Goal: Information Seeking & Learning: Learn about a topic

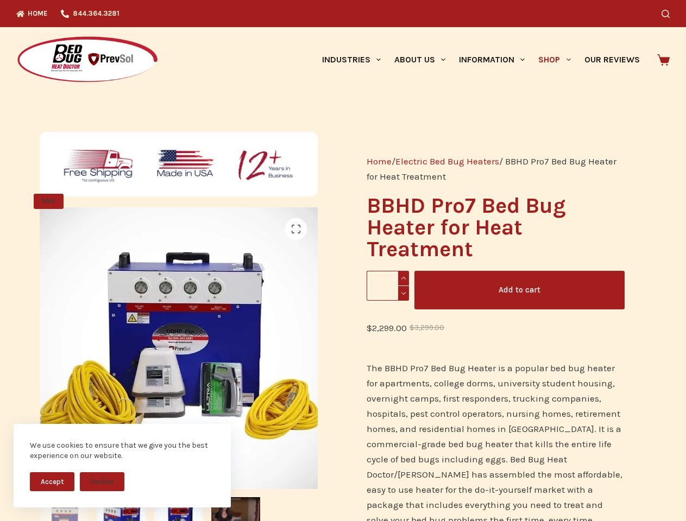
click at [52, 482] on button "Accept" at bounding box center [52, 482] width 45 height 19
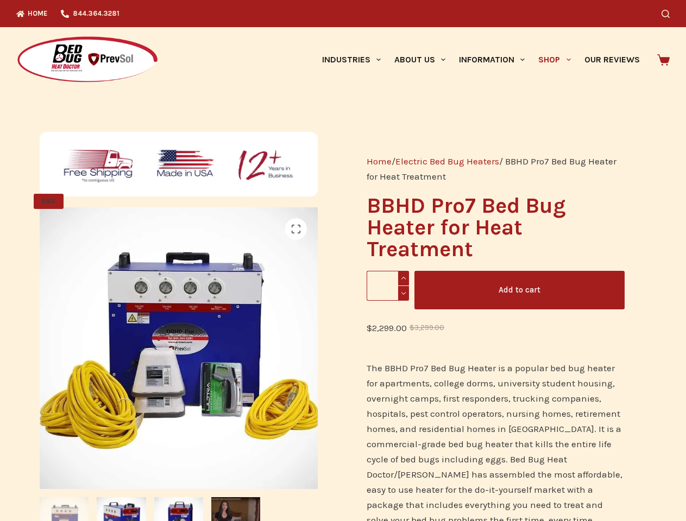
click at [102, 482] on button "Decline" at bounding box center [102, 490] width 45 height 19
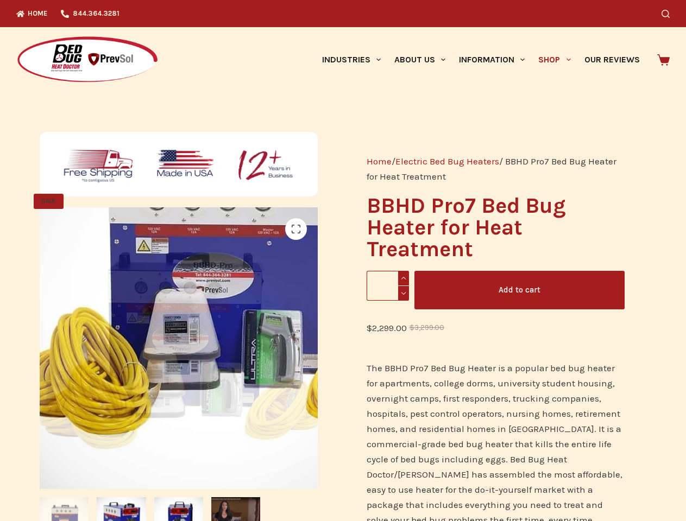
click at [670, 14] on icon "Search" at bounding box center [666, 14] width 8 height 8
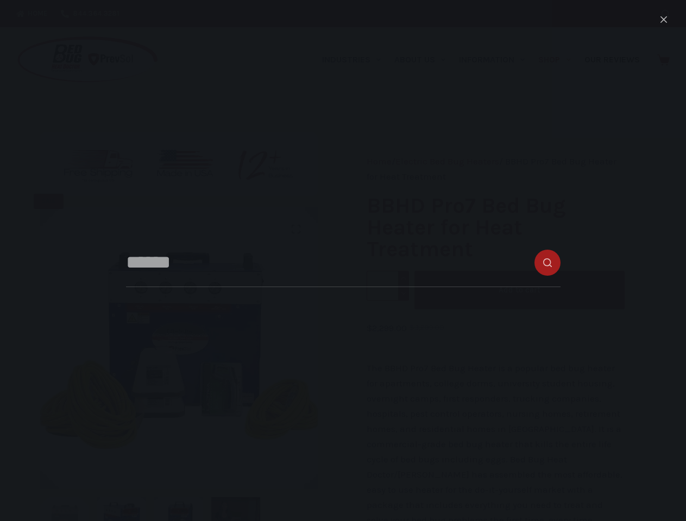
click at [355, 60] on link "Industries" at bounding box center [351, 59] width 72 height 65
click at [424, 60] on link "About Us" at bounding box center [419, 59] width 65 height 65
click at [496, 60] on link "Information" at bounding box center [491, 59] width 79 height 65
click at [559, 60] on link "Shop" at bounding box center [555, 59] width 46 height 65
